Goal: Task Accomplishment & Management: Manage account settings

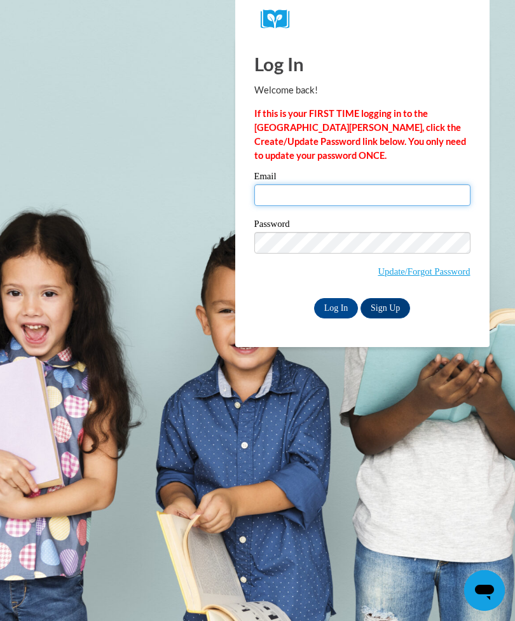
type input "mayaaharris@gmail.com"
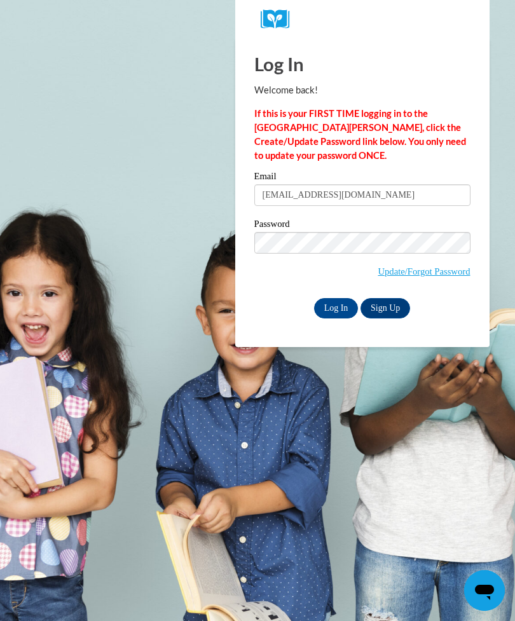
click at [336, 307] on input "Log In" at bounding box center [336, 308] width 45 height 20
click at [331, 310] on input "Log In" at bounding box center [336, 308] width 45 height 20
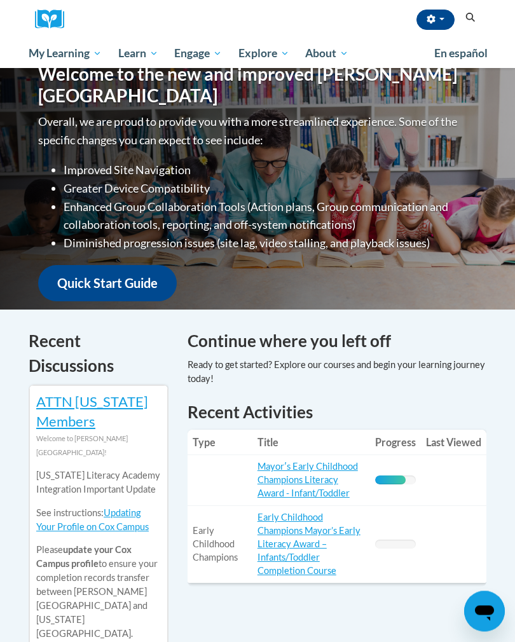
scroll to position [167, 0]
click at [278, 475] on link "Mayorʹs Early Childhood Champions Literacy Award - Infant/Toddler" at bounding box center [308, 480] width 100 height 38
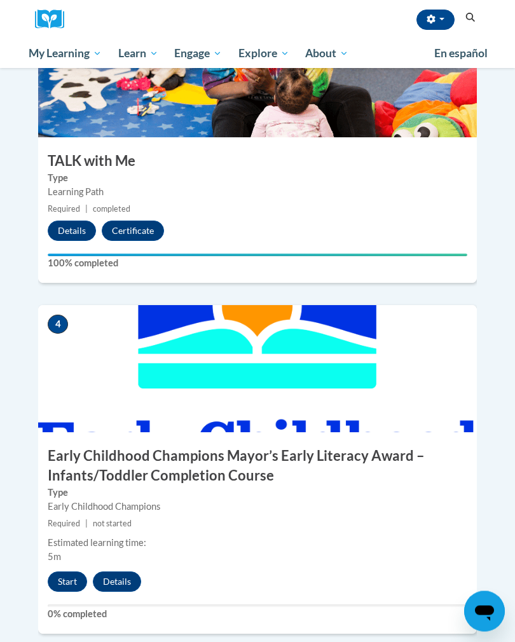
scroll to position [1125, 0]
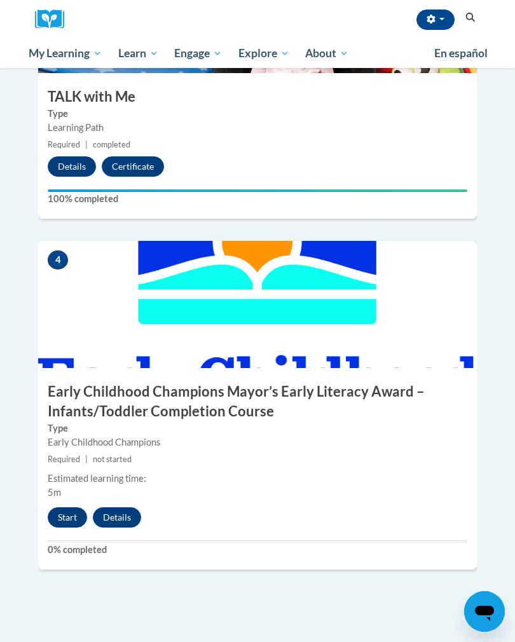
click at [57, 507] on button "Start" at bounding box center [67, 517] width 39 height 20
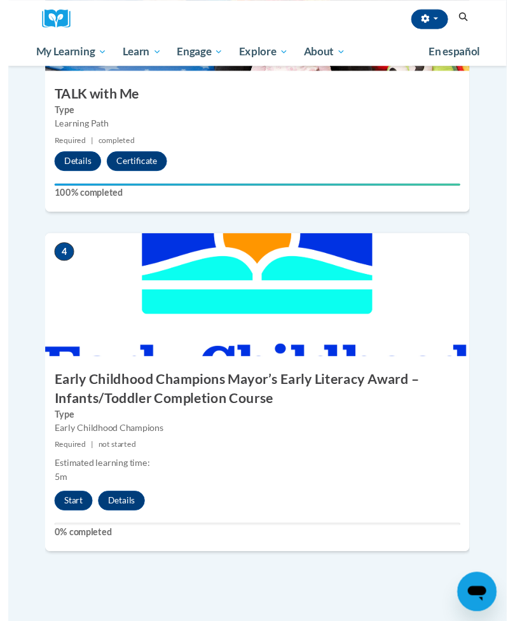
scroll to position [1104, 0]
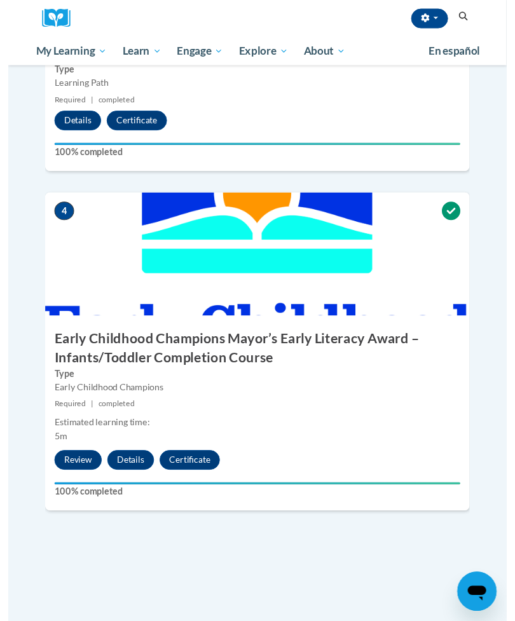
scroll to position [1166, 0]
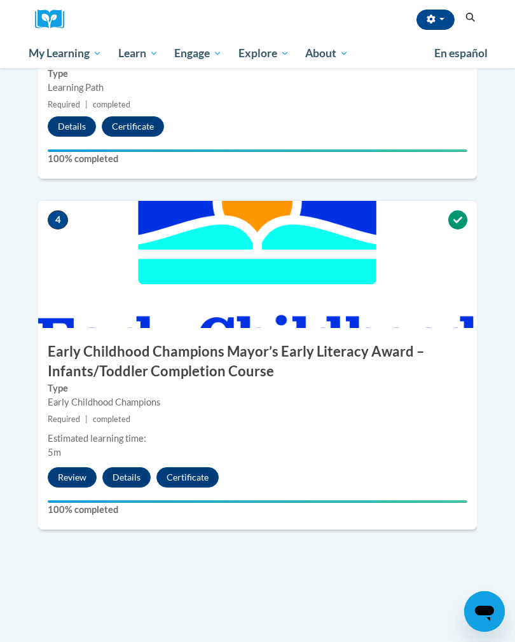
click at [188, 472] on button "Certificate" at bounding box center [187, 477] width 62 height 20
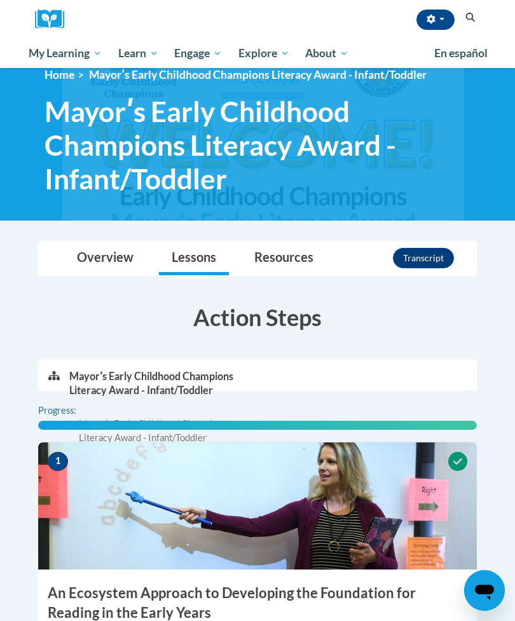
scroll to position [21, 0]
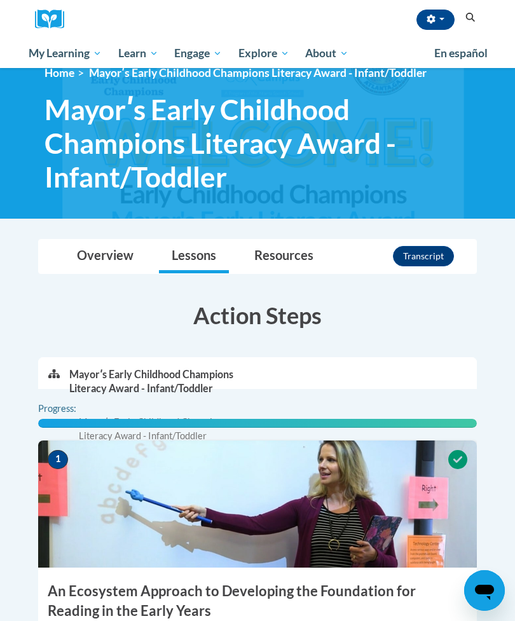
click at [292, 246] on link "Resources" at bounding box center [284, 257] width 85 height 34
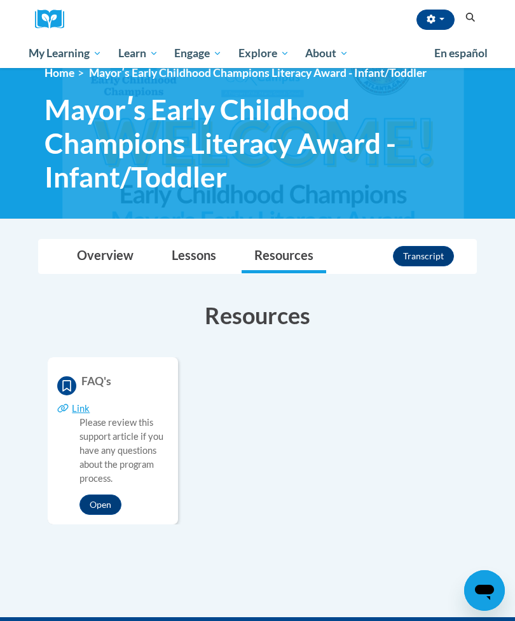
click at [439, 248] on button "Transcript" at bounding box center [423, 256] width 61 height 20
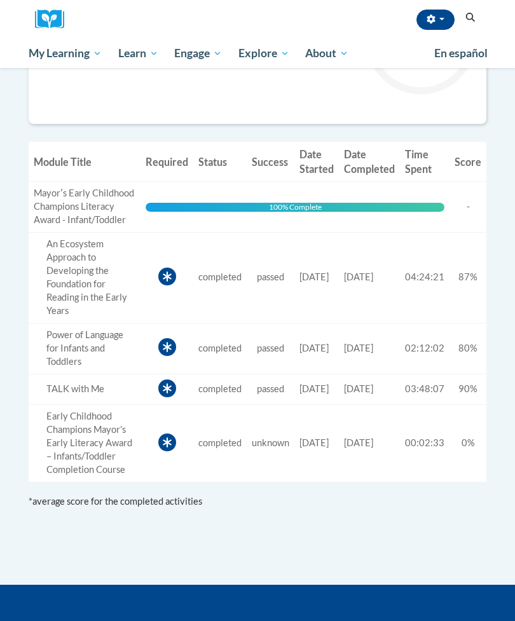
scroll to position [478, 0]
click at [417, 483] on td "Time Spent 00:02:33" at bounding box center [425, 444] width 50 height 77
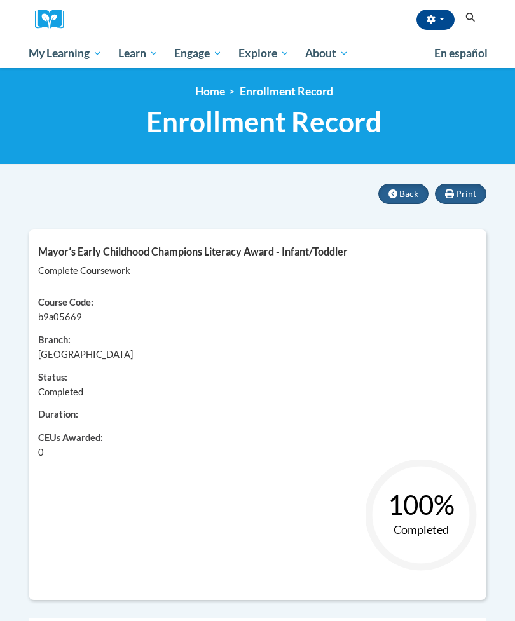
scroll to position [4, 0]
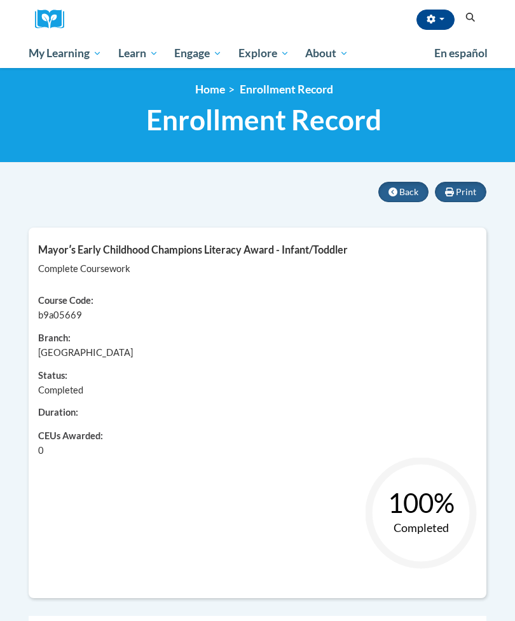
click at [458, 187] on span "Print" at bounding box center [466, 191] width 20 height 11
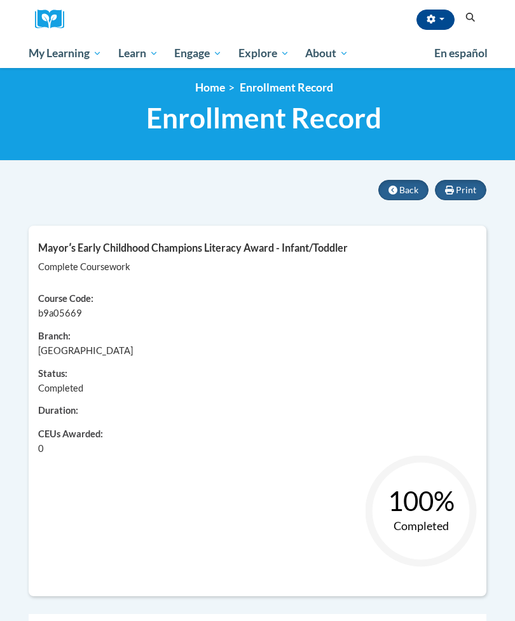
scroll to position [0, 0]
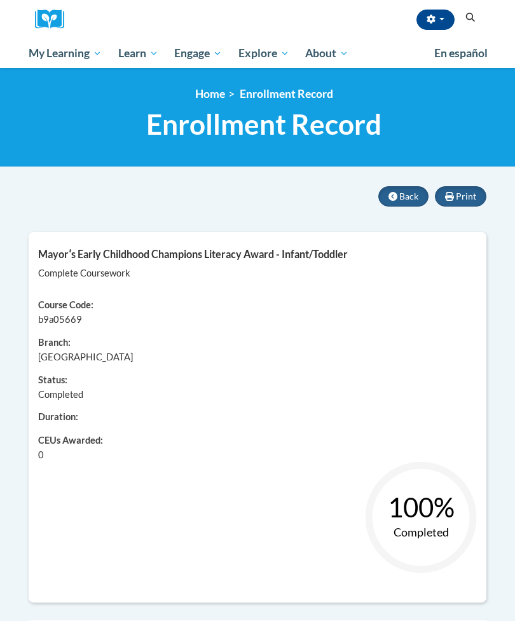
click at [435, 13] on button "button" at bounding box center [435, 20] width 38 height 20
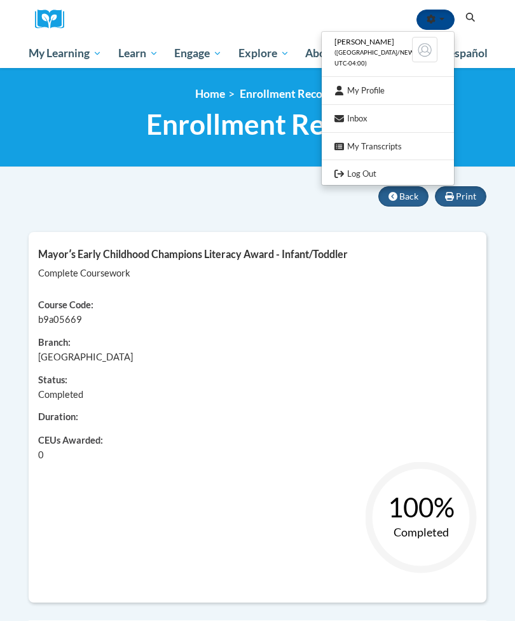
click at [382, 167] on link "Log Out" at bounding box center [388, 174] width 132 height 16
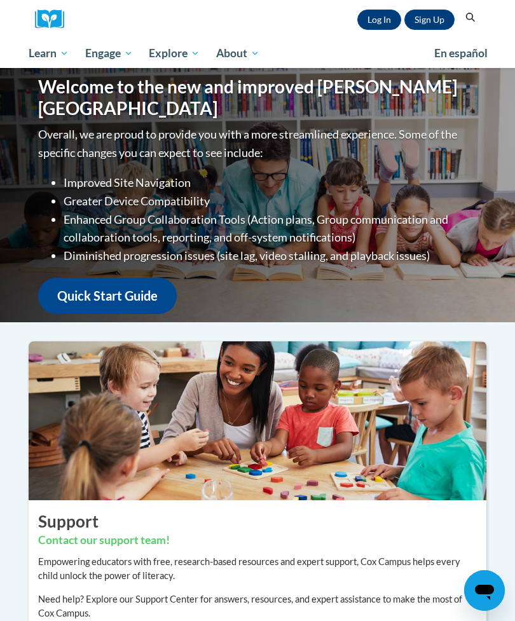
click at [479, 22] on button "Search" at bounding box center [470, 17] width 19 height 15
